Goal: Task Accomplishment & Management: Use online tool/utility

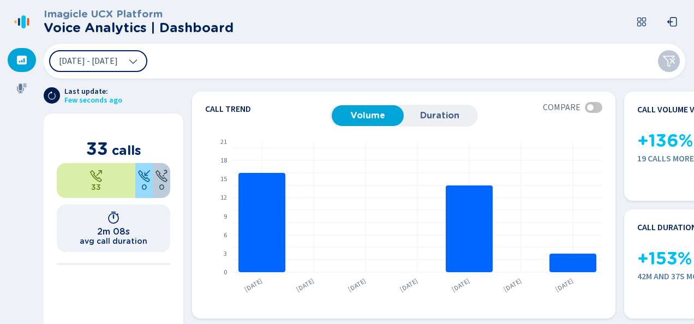
click at [56, 98] on icon at bounding box center [51, 95] width 9 height 9
click at [118, 64] on span "[DATE] - [DATE]" at bounding box center [88, 61] width 59 height 9
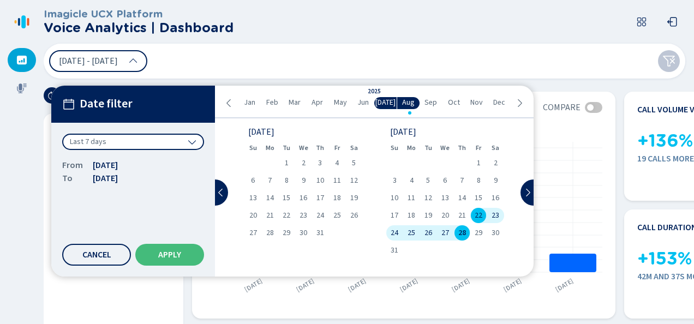
click at [414, 231] on span "25" at bounding box center [412, 233] width 8 height 8
click at [461, 232] on span "28" at bounding box center [462, 233] width 8 height 8
click at [456, 67] on div "22 Aug 2025 - 28 Aug 2025 Date filter Custom date range From 25 Aug 2025 To 28 …" at bounding box center [365, 61] width 642 height 35
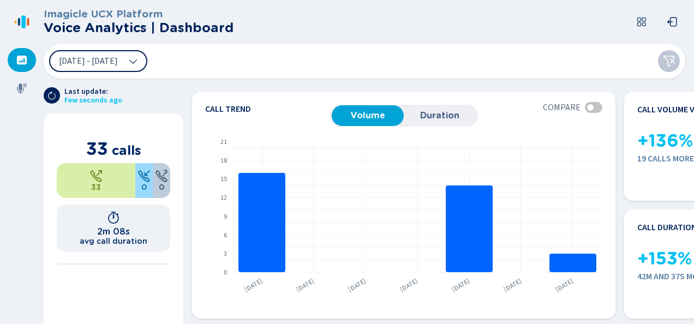
click at [118, 59] on span "22 Aug 2025 - 28 Aug 2025" at bounding box center [88, 61] width 59 height 9
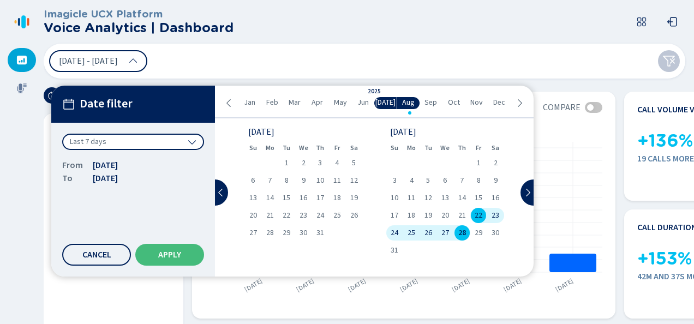
click at [398, 231] on span "24" at bounding box center [395, 233] width 8 height 8
click at [410, 231] on span "25" at bounding box center [412, 233] width 8 height 8
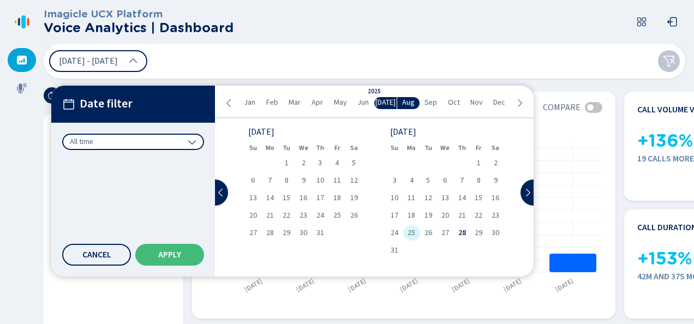
click at [410, 231] on span "25" at bounding box center [412, 233] width 8 height 8
click at [463, 232] on span "28" at bounding box center [462, 233] width 8 height 8
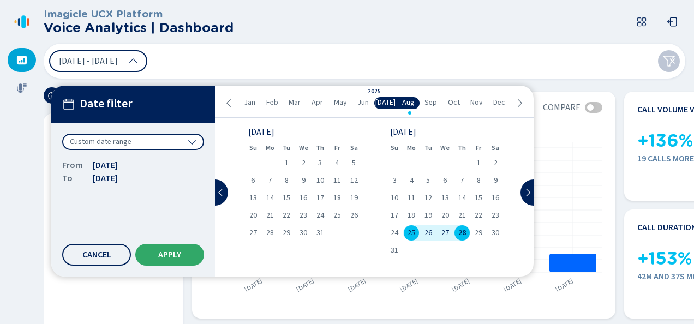
click at [186, 260] on button "Apply" at bounding box center [169, 255] width 69 height 22
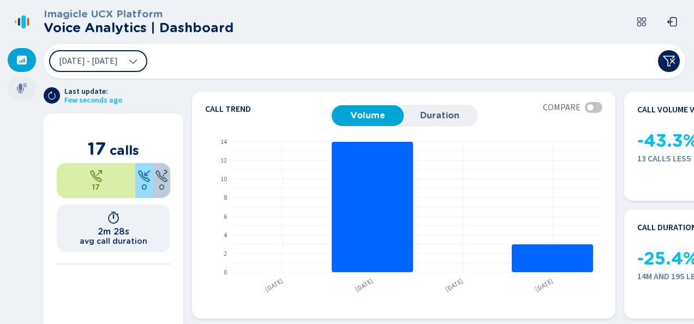
click at [25, 83] on icon at bounding box center [21, 88] width 11 height 11
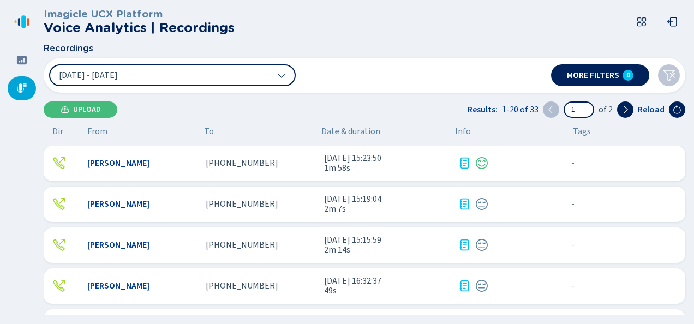
click at [144, 167] on div "Mallory Cooke" at bounding box center [142, 163] width 110 height 10
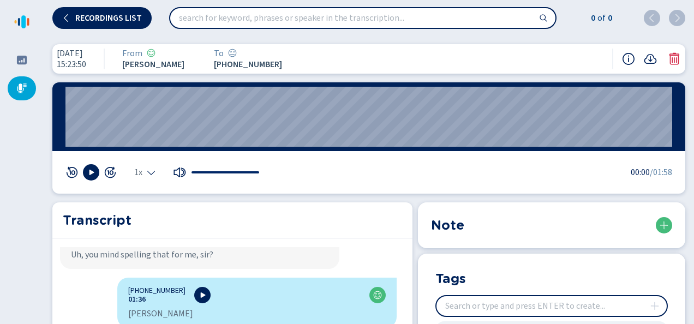
scroll to position [1255, 0]
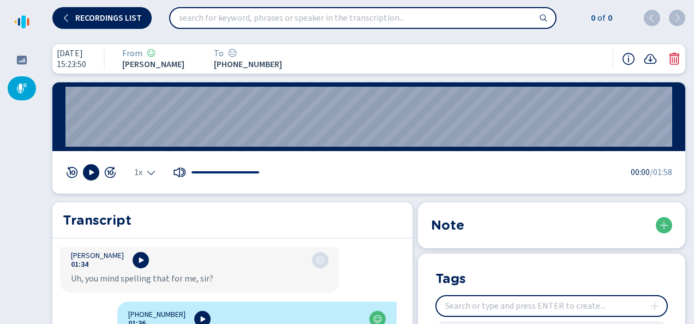
drag, startPoint x: 69, startPoint y: 116, endPoint x: 444, endPoint y: 187, distance: 382.1
click at [17, 17] on icon at bounding box center [21, 21] width 17 height 17
click at [102, 19] on span "Recordings list" at bounding box center [108, 18] width 67 height 9
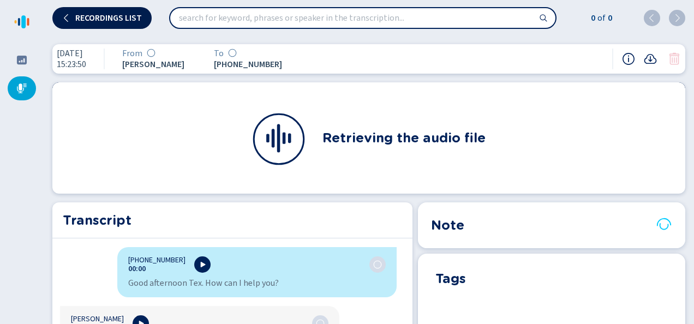
click at [83, 17] on span "Recordings list" at bounding box center [108, 18] width 67 height 9
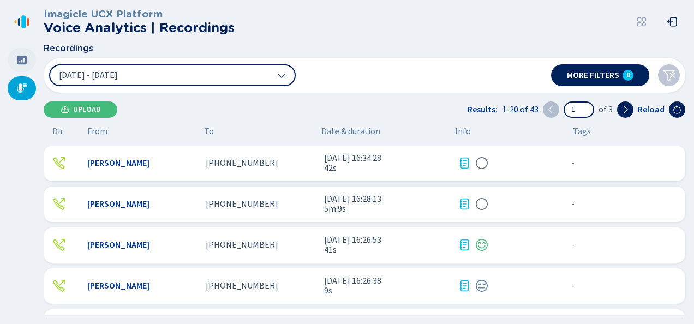
click at [25, 57] on icon at bounding box center [22, 60] width 10 height 9
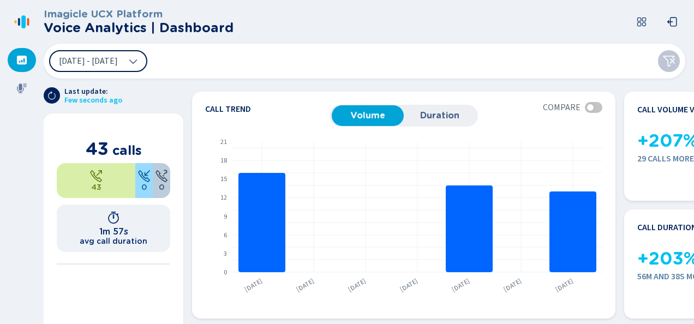
click at [100, 64] on span "22 Aug 2025 - 28 Aug 2025" at bounding box center [88, 61] width 59 height 9
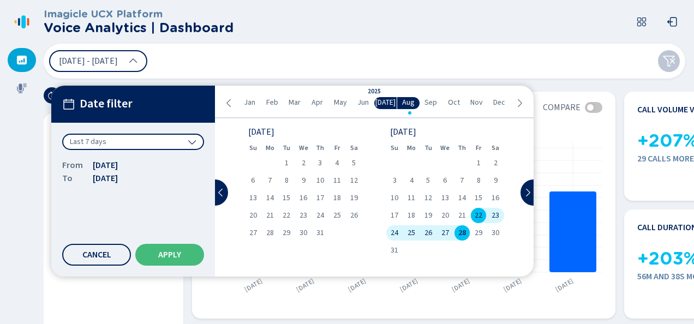
click at [408, 232] on span "25" at bounding box center [412, 233] width 8 height 8
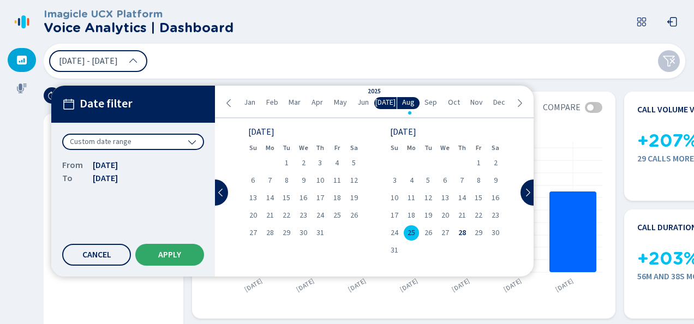
click at [168, 261] on button "Apply" at bounding box center [169, 255] width 69 height 22
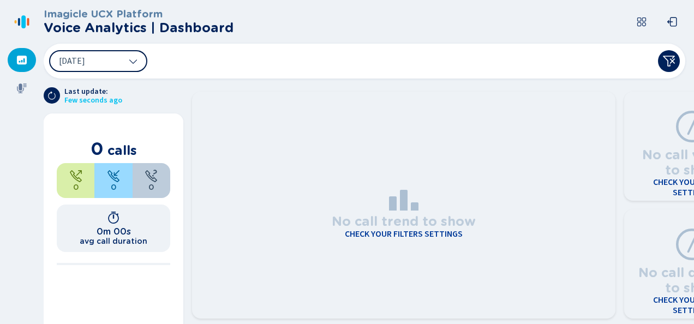
click at [119, 64] on button "[DATE]" at bounding box center [98, 61] width 98 height 22
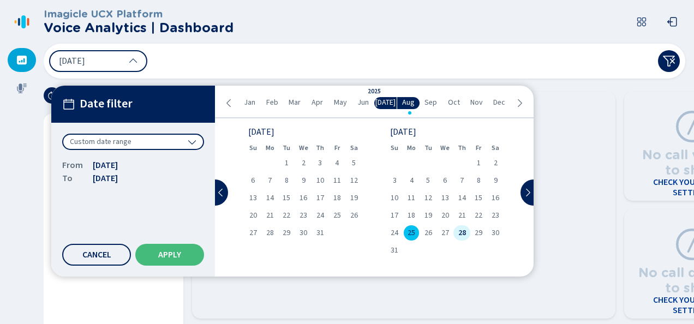
click at [459, 236] on span "28" at bounding box center [462, 233] width 8 height 8
click at [176, 249] on button "Apply" at bounding box center [169, 255] width 69 height 22
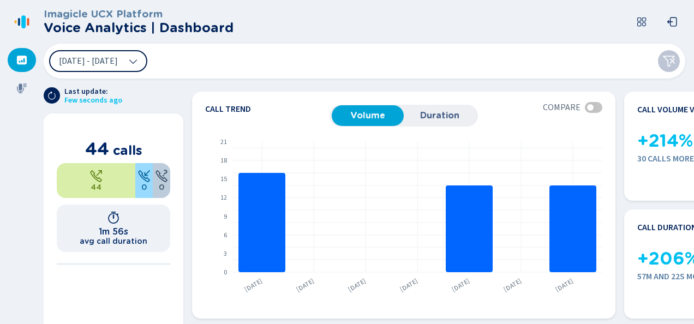
click at [147, 65] on button "[DATE] - [DATE]" at bounding box center [98, 61] width 98 height 22
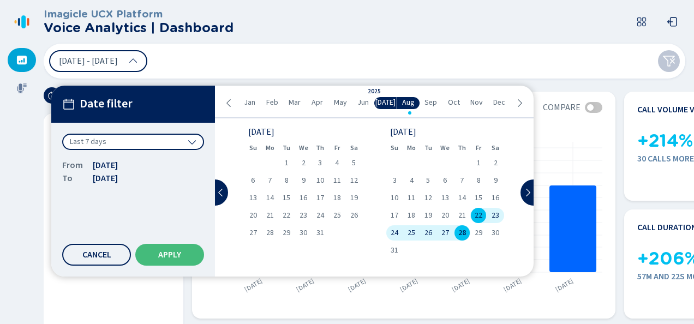
click at [282, 67] on div "22 Aug 2025 - 28 Aug 2025 Date filter Last 7 days From 22 Aug 2025 To 28 Aug 20…" at bounding box center [365, 61] width 642 height 35
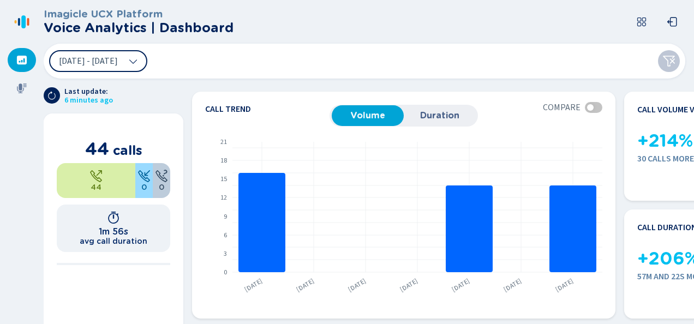
click at [283, 22] on header "Imagicle UCX Platform Voice Analytics | Dashboard" at bounding box center [367, 22] width 646 height 44
click at [356, 7] on header "Imagicle UCX Platform Voice Analytics | Dashboard" at bounding box center [367, 22] width 646 height 44
click at [289, 14] on header "Imagicle UCX Platform Voice Analytics | Dashboard" at bounding box center [367, 22] width 646 height 44
click at [410, 29] on header "Imagicle UCX Platform Voice Analytics | Dashboard" at bounding box center [367, 22] width 646 height 44
click at [476, 53] on div "22 Aug 2025 - 28 Aug 2025" at bounding box center [365, 61] width 642 height 35
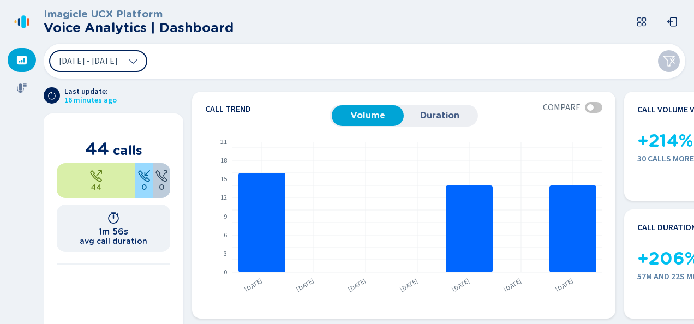
click at [247, 28] on header "Imagicle UCX Platform Voice Analytics | Dashboard" at bounding box center [367, 22] width 646 height 44
